Goal: Information Seeking & Learning: Learn about a topic

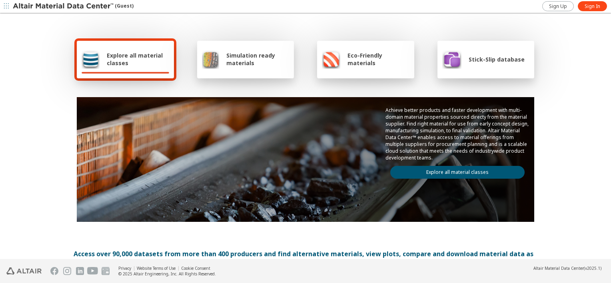
click at [460, 169] on link "Explore all material classes" at bounding box center [457, 172] width 134 height 13
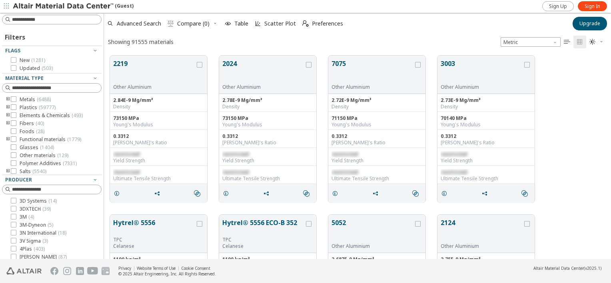
scroll to position [203, 500]
click at [42, 19] on input at bounding box center [53, 19] width 98 height 9
type input "*******"
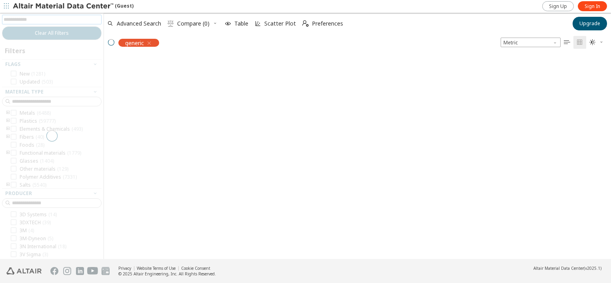
scroll to position [203, 500]
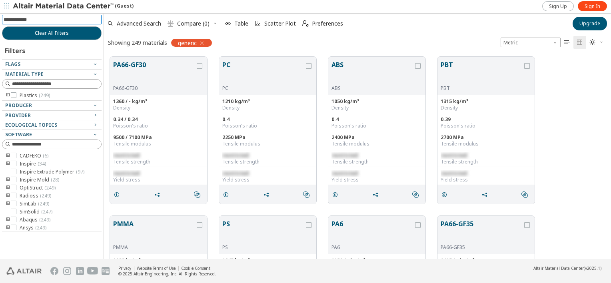
click at [38, 19] on input at bounding box center [53, 19] width 98 height 9
type input "**"
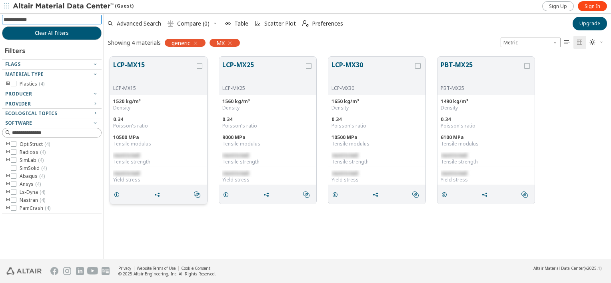
click at [136, 65] on button "LCP-MX15" at bounding box center [154, 72] width 82 height 25
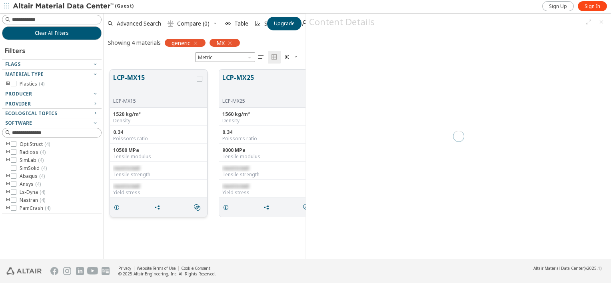
scroll to position [190, 195]
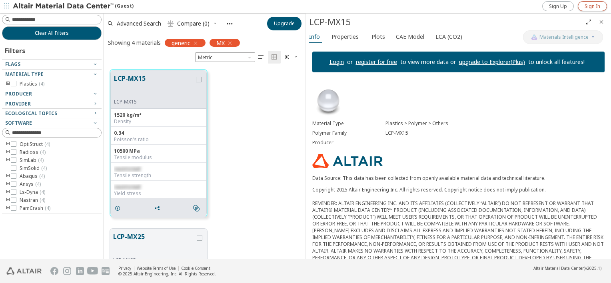
click at [598, 6] on span "Sign In" at bounding box center [592, 6] width 16 height 6
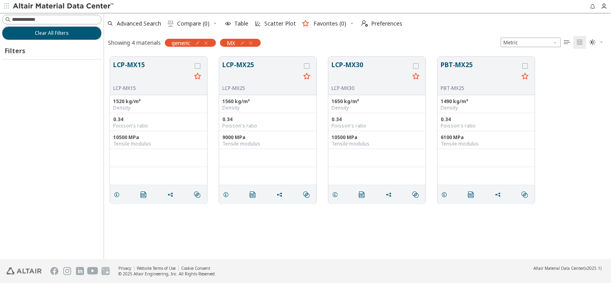
scroll to position [203, 500]
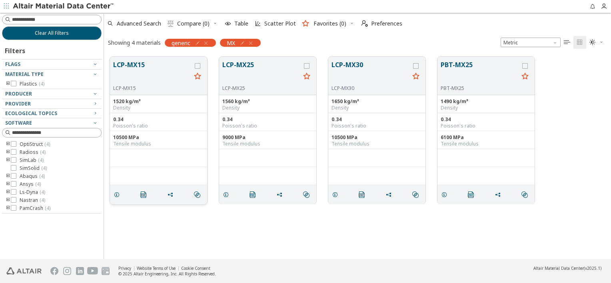
click at [145, 72] on button "LCP-MX15" at bounding box center [152, 72] width 78 height 25
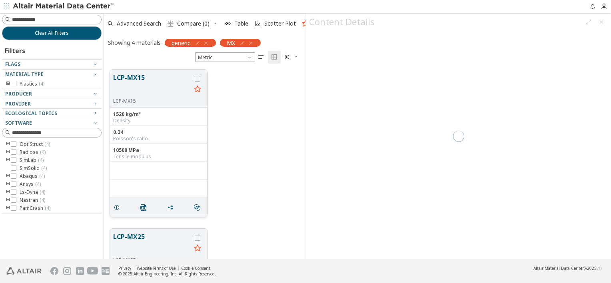
scroll to position [190, 195]
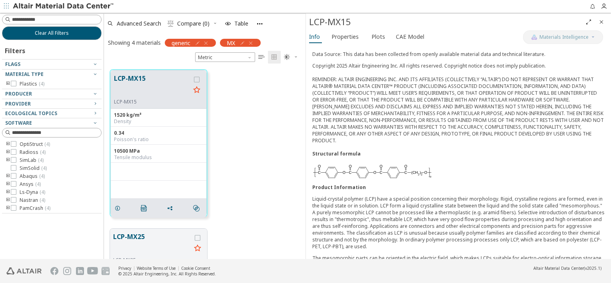
scroll to position [99, 0]
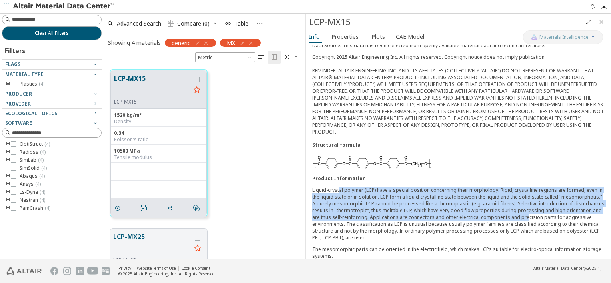
drag, startPoint x: 338, startPoint y: 182, endPoint x: 523, endPoint y: 209, distance: 186.5
click at [523, 209] on p "Liquid-crystal polymer (LCP) have a special position concerning their morpholog…" at bounding box center [458, 214] width 292 height 54
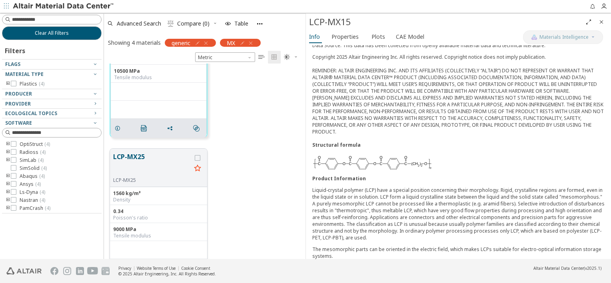
click at [145, 197] on div "Density" at bounding box center [158, 200] width 91 height 6
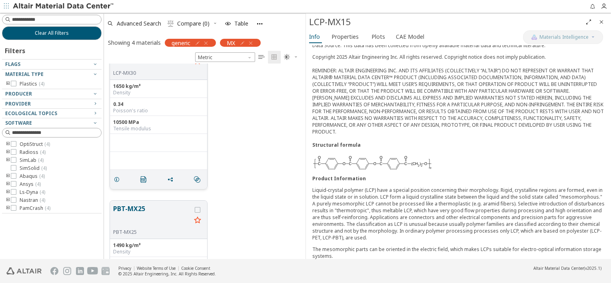
scroll to position [400, 0]
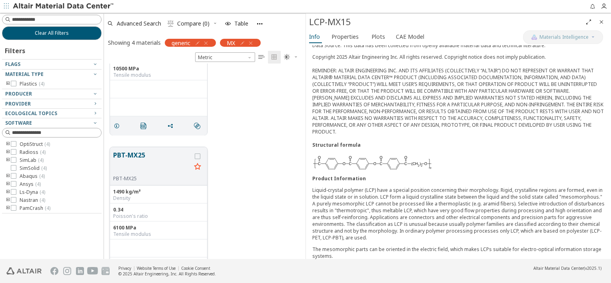
click at [142, 165] on button "PBT-MX25" at bounding box center [152, 162] width 78 height 25
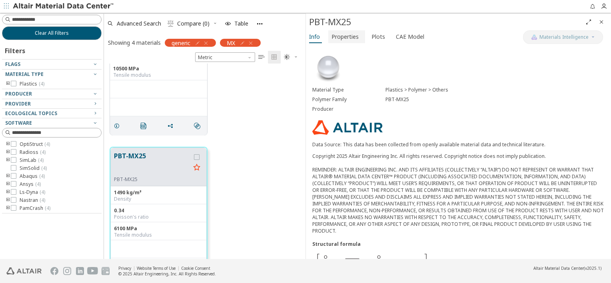
click at [343, 30] on span "Properties" at bounding box center [344, 36] width 27 height 13
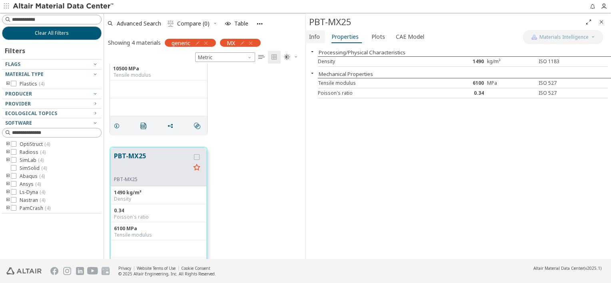
click at [318, 39] on span "Info" at bounding box center [314, 36] width 11 height 13
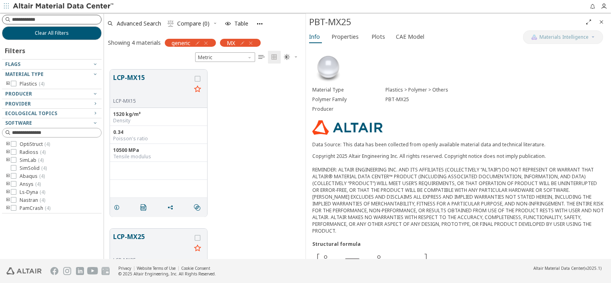
click at [40, 23] on input at bounding box center [56, 20] width 89 height 8
type input "*********"
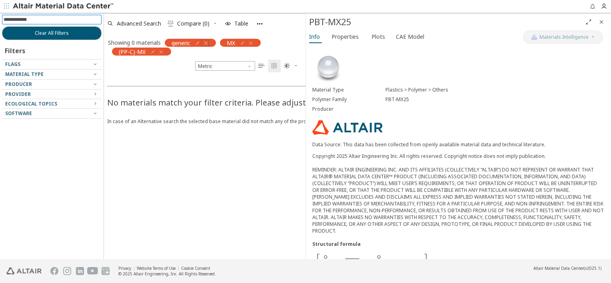
click at [208, 44] on icon "button" at bounding box center [206, 43] width 6 height 6
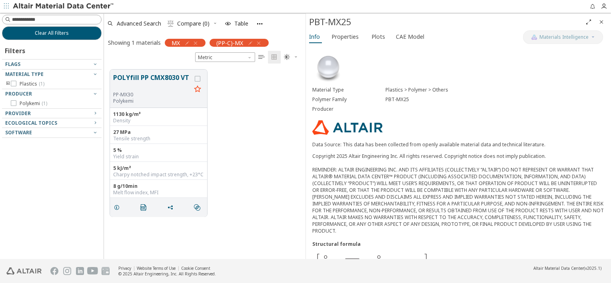
scroll to position [6, 6]
click at [150, 80] on button "POLYfill PP CMX8030 VT" at bounding box center [152, 82] width 78 height 19
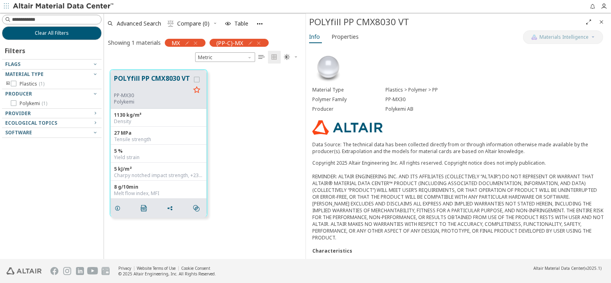
click at [254, 42] on span "button" at bounding box center [257, 43] width 8 height 8
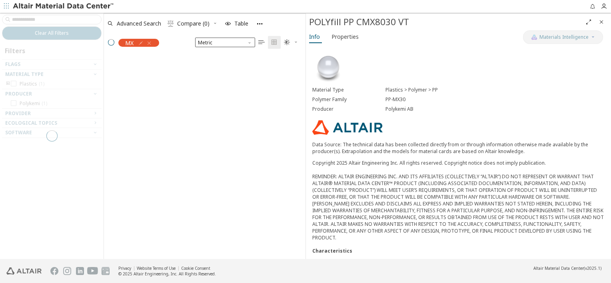
scroll to position [203, 195]
click at [152, 43] on div "MX" at bounding box center [138, 43] width 41 height 8
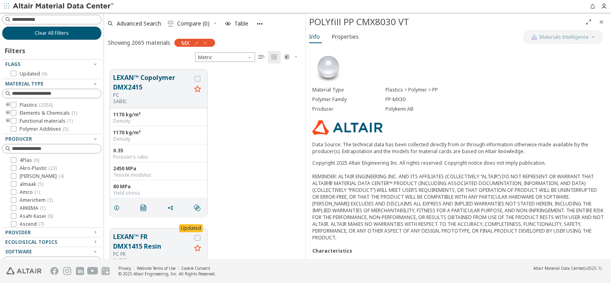
click at [149, 43] on div "Showing 2065 materials" at bounding box center [139, 43] width 62 height 8
click at [207, 39] on span "button" at bounding box center [204, 43] width 8 height 8
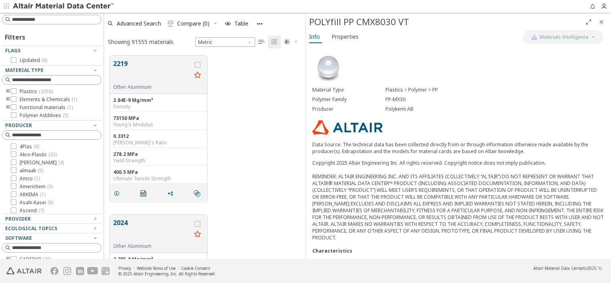
scroll to position [6, 6]
